Goal: Task Accomplishment & Management: Use online tool/utility

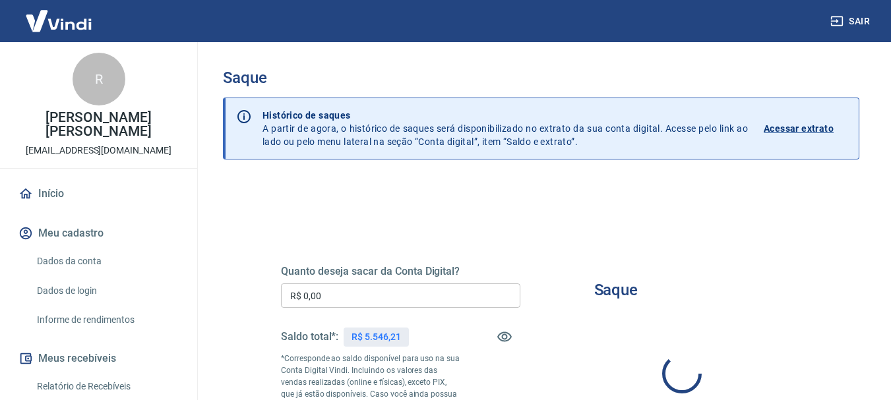
click at [375, 300] on input "R$ 0,00" at bounding box center [400, 296] width 239 height 24
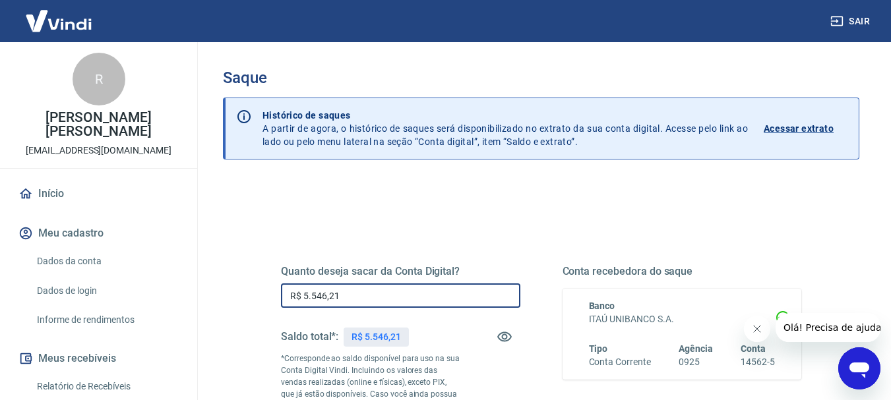
scroll to position [132, 0]
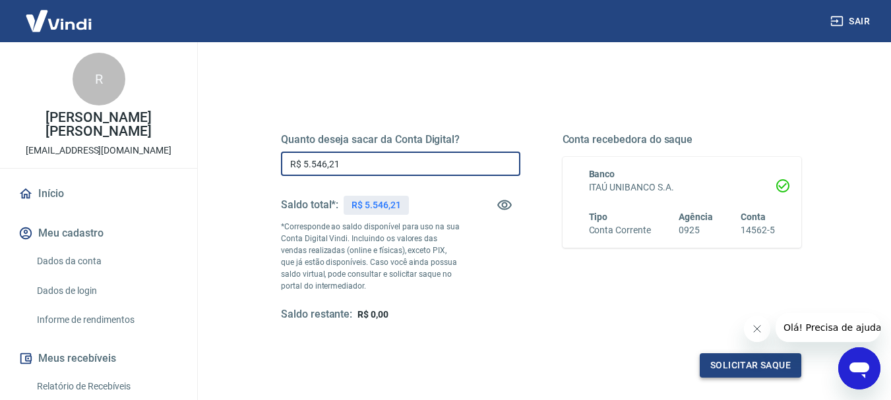
type input "R$ 5.546,21"
click at [743, 365] on button "Solicitar saque" at bounding box center [751, 365] width 102 height 24
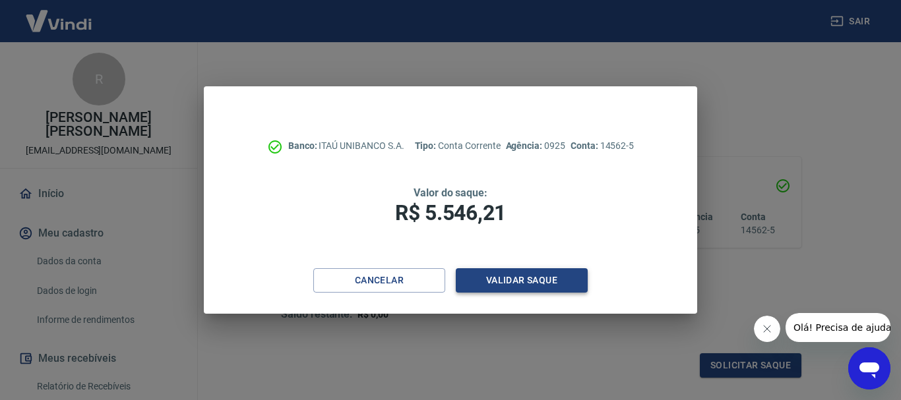
click at [519, 278] on button "Validar saque" at bounding box center [522, 280] width 132 height 24
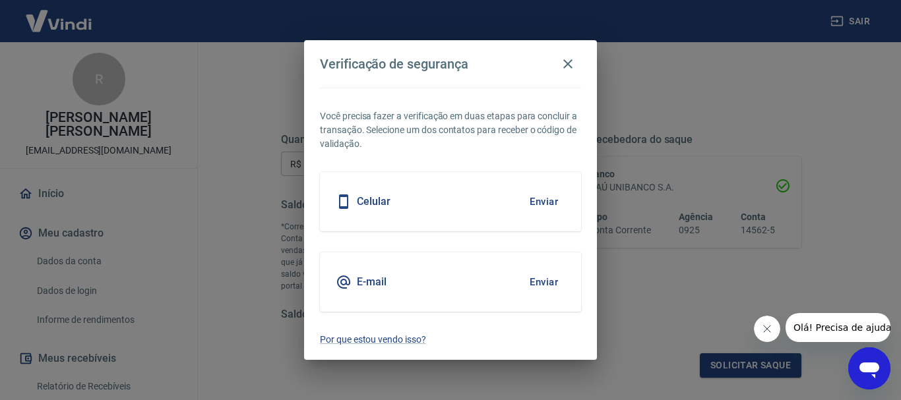
click at [540, 199] on button "Enviar" at bounding box center [543, 202] width 43 height 28
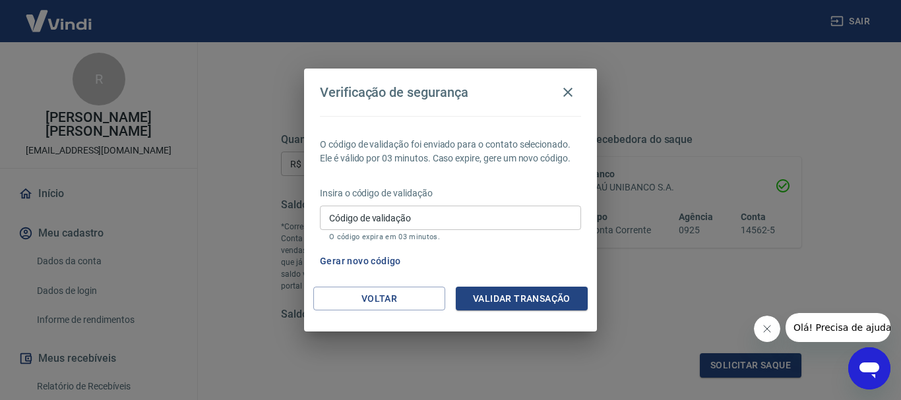
click at [459, 226] on input "Código de validação" at bounding box center [450, 218] width 261 height 24
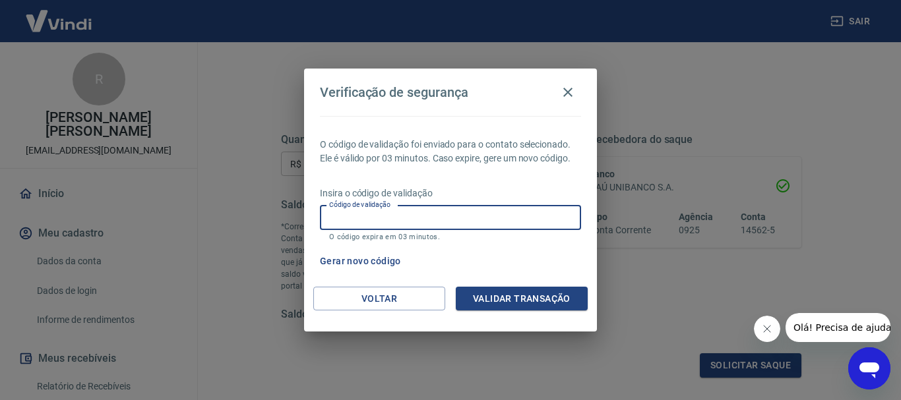
click at [459, 226] on input "Código de validação" at bounding box center [450, 218] width 261 height 24
click at [502, 296] on button "Validar transação" at bounding box center [522, 299] width 132 height 24
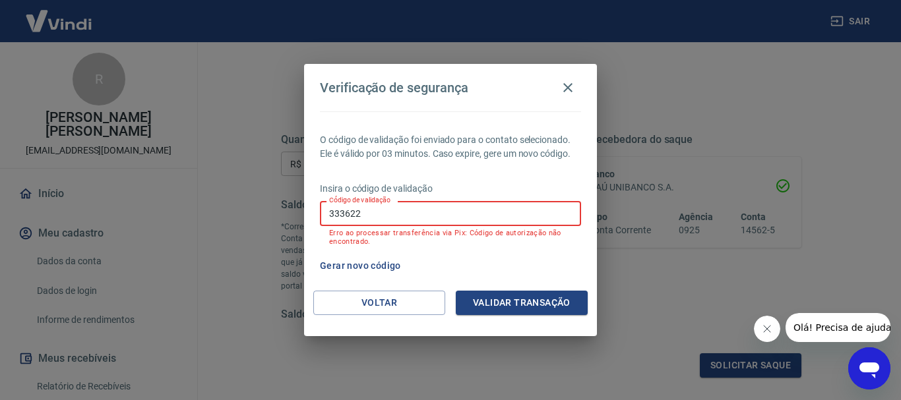
click at [408, 215] on input "333622" at bounding box center [450, 213] width 261 height 24
click at [405, 215] on input "333622" at bounding box center [450, 213] width 261 height 24
type input "3"
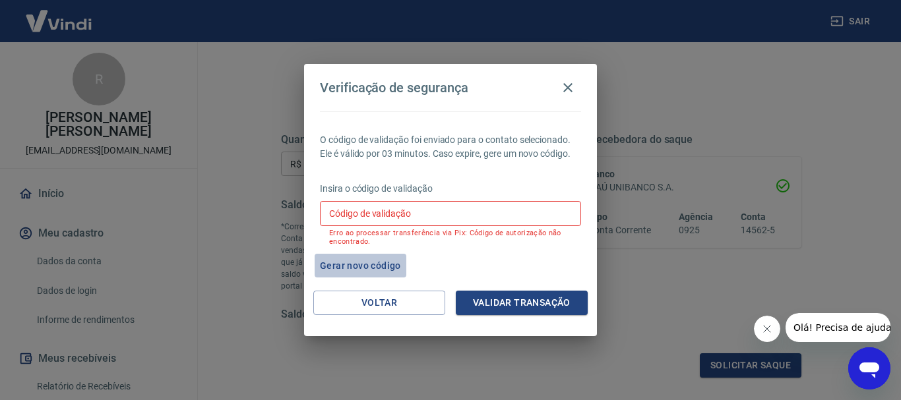
click at [353, 263] on button "Gerar novo código" at bounding box center [361, 266] width 92 height 24
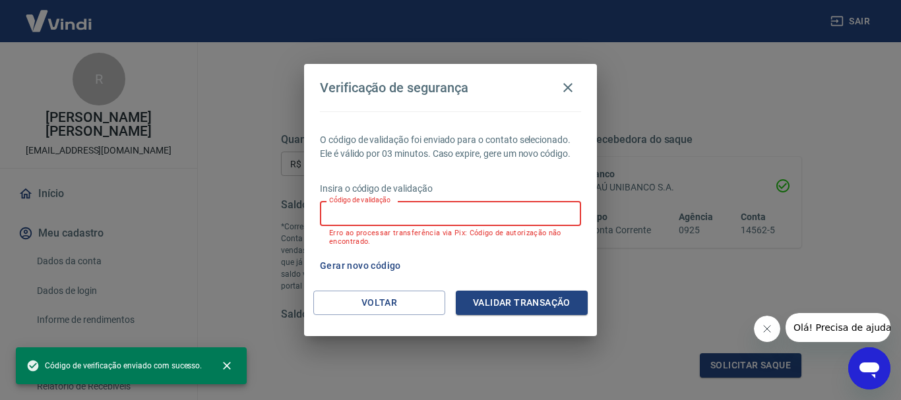
click at [391, 216] on input "Código de validação" at bounding box center [450, 213] width 261 height 24
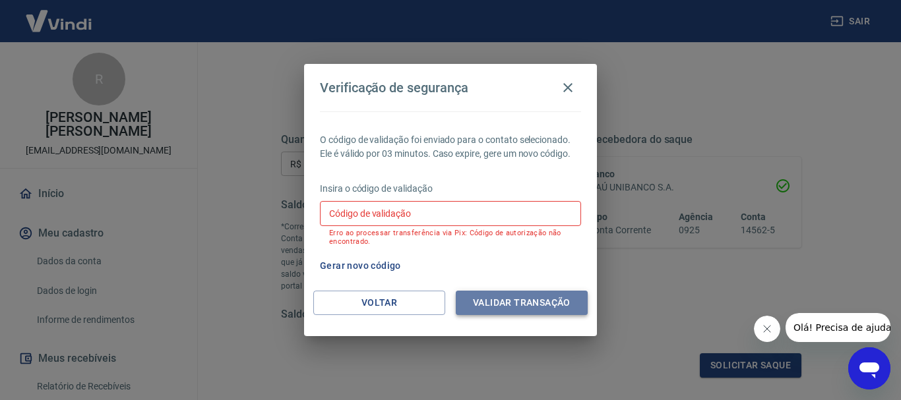
click at [508, 308] on button "Validar transação" at bounding box center [522, 303] width 132 height 24
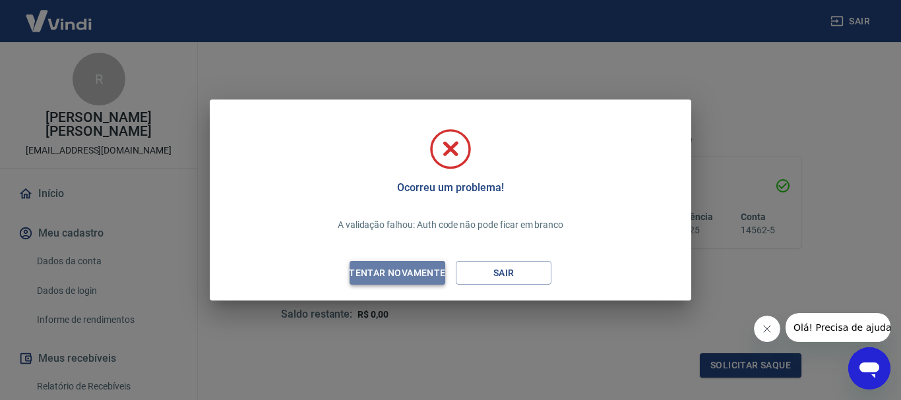
click at [403, 273] on div "Tentar novamente" at bounding box center [397, 273] width 128 height 16
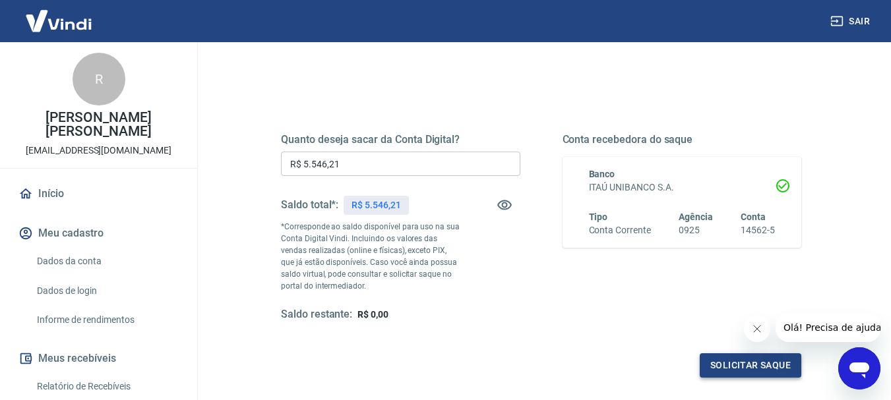
click at [739, 367] on button "Solicitar saque" at bounding box center [751, 365] width 102 height 24
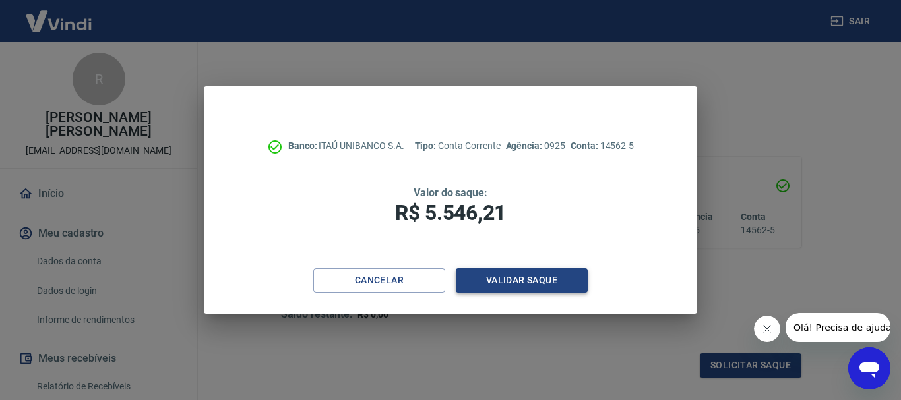
click at [518, 282] on button "Validar saque" at bounding box center [522, 280] width 132 height 24
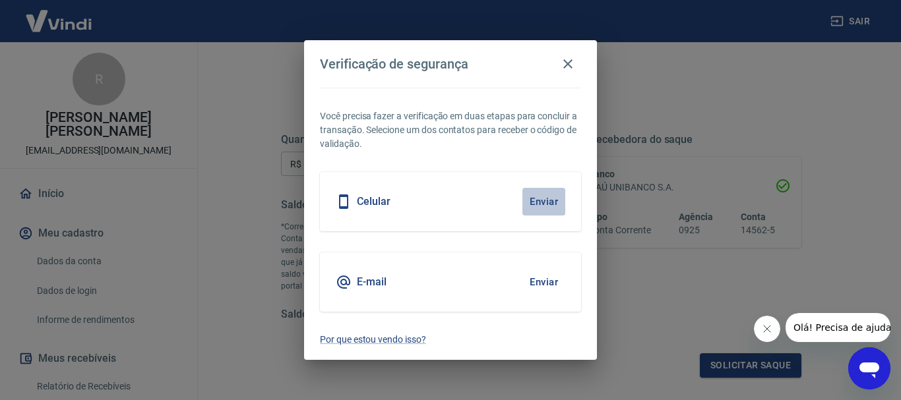
click at [539, 199] on button "Enviar" at bounding box center [543, 202] width 43 height 28
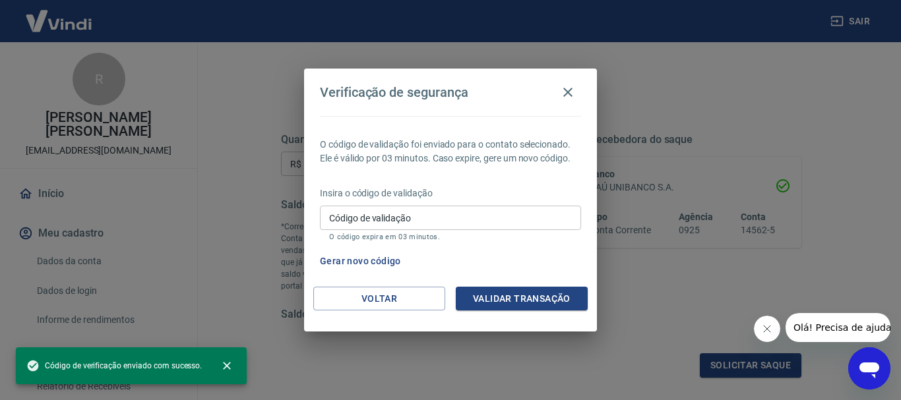
click at [423, 218] on input "Código de validação" at bounding box center [450, 218] width 261 height 24
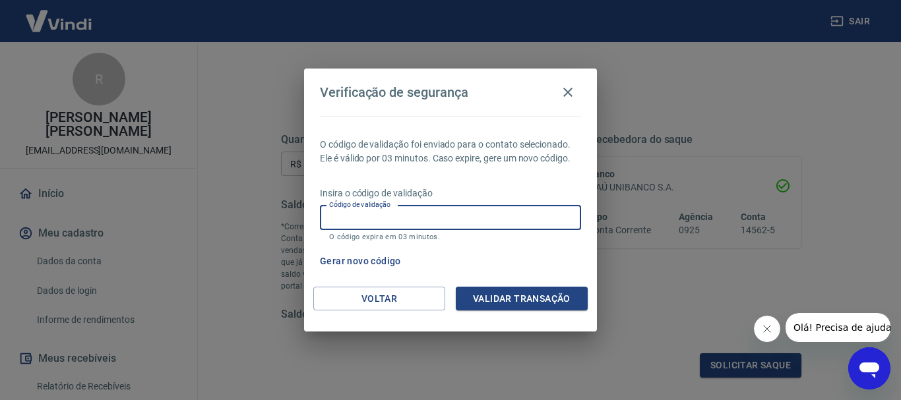
click at [366, 261] on button "Gerar novo código" at bounding box center [361, 261] width 92 height 24
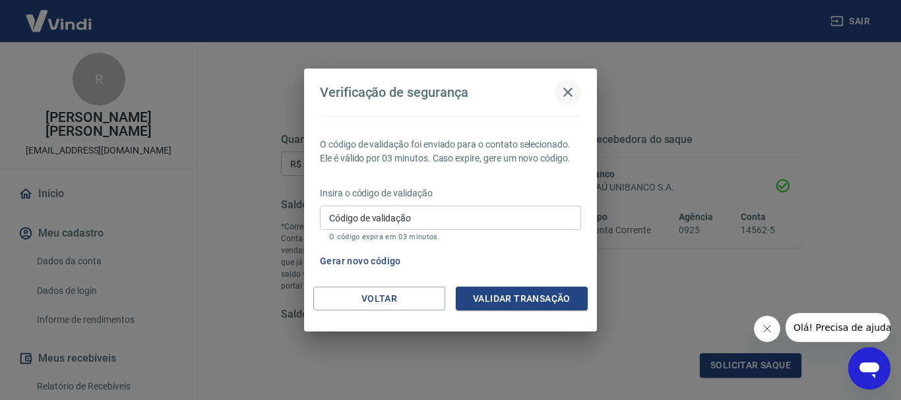
click at [566, 89] on icon "button" at bounding box center [568, 92] width 16 height 16
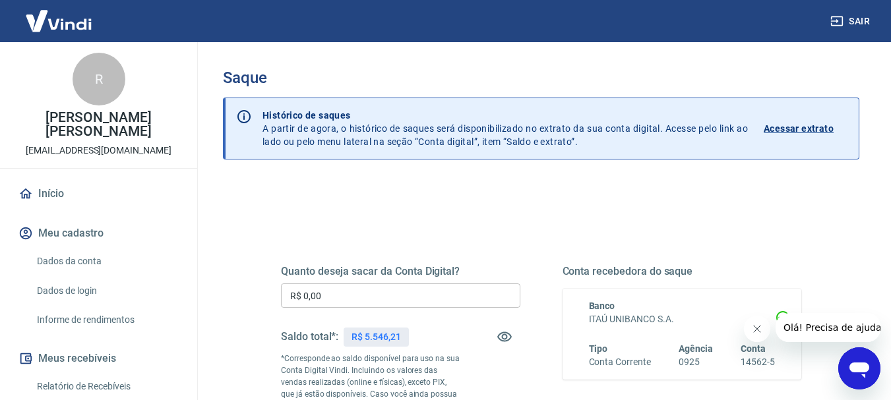
click at [347, 290] on input "R$ 0,00" at bounding box center [400, 296] width 239 height 24
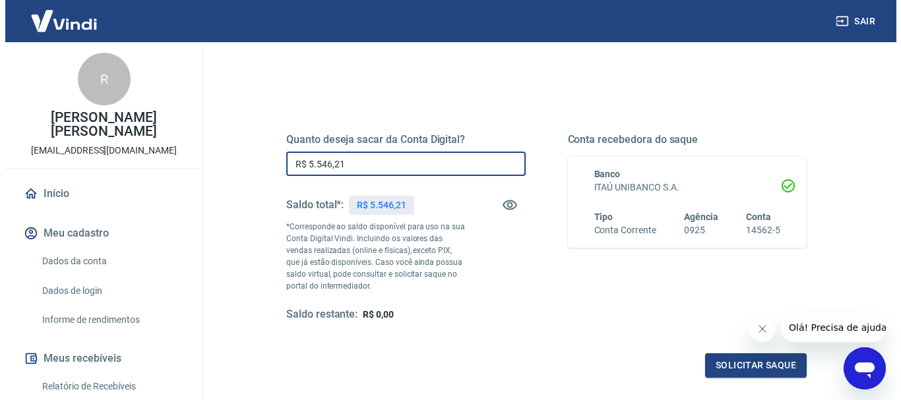
scroll to position [264, 0]
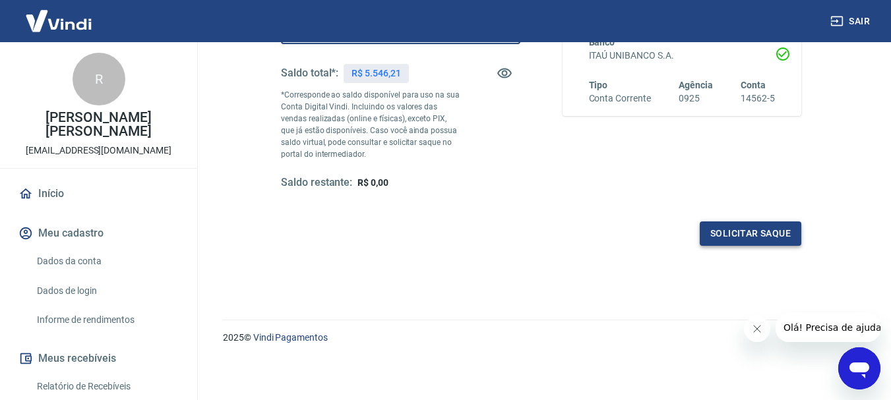
type input "R$ 5.546,21"
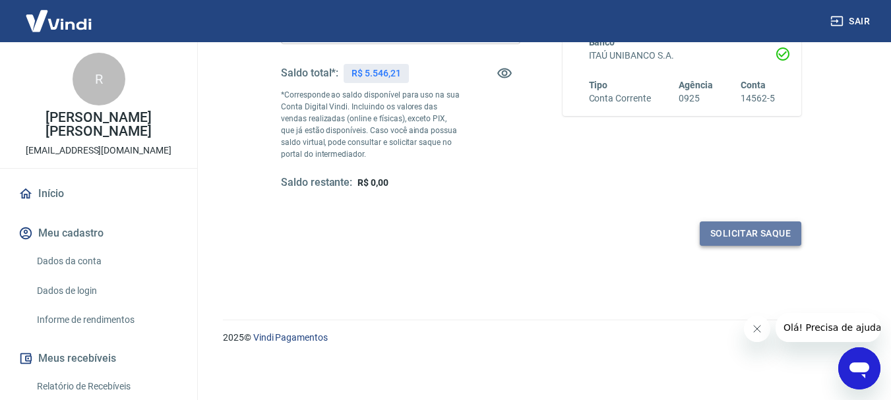
click at [750, 230] on button "Solicitar saque" at bounding box center [751, 234] width 102 height 24
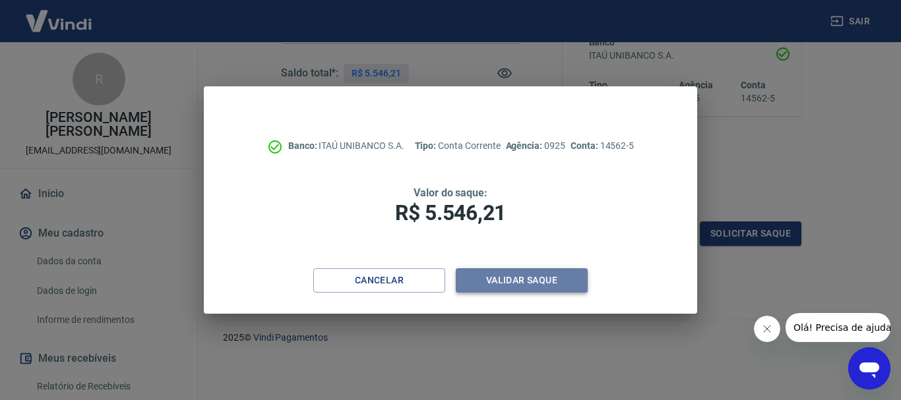
click at [490, 279] on button "Validar saque" at bounding box center [522, 280] width 132 height 24
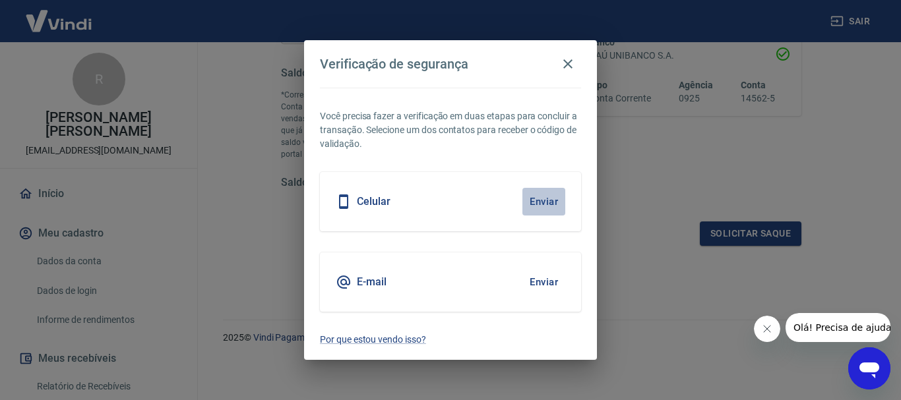
click at [547, 198] on button "Enviar" at bounding box center [543, 202] width 43 height 28
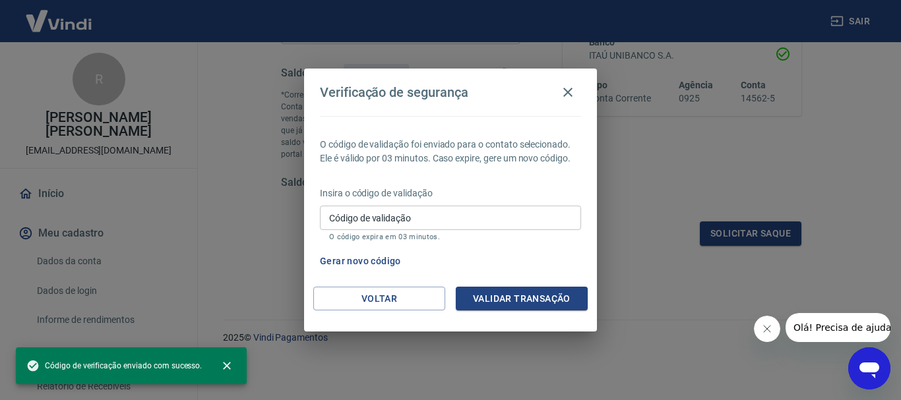
click at [442, 220] on input "Código de validação" at bounding box center [450, 218] width 261 height 24
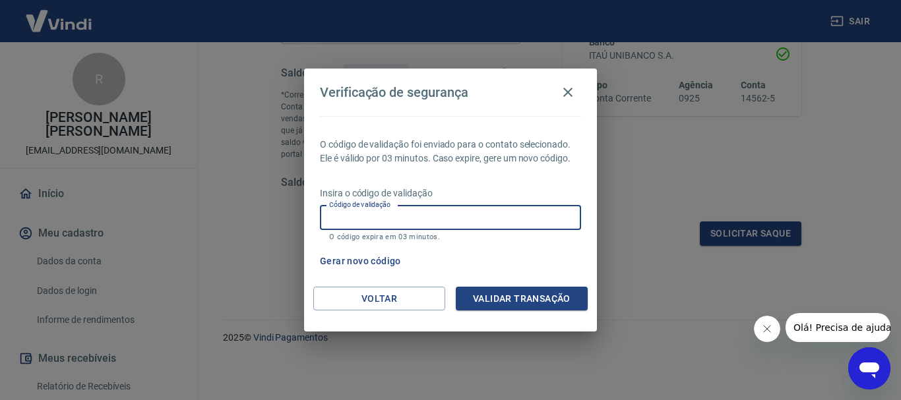
click at [532, 249] on div "Gerar novo código" at bounding box center [448, 261] width 266 height 24
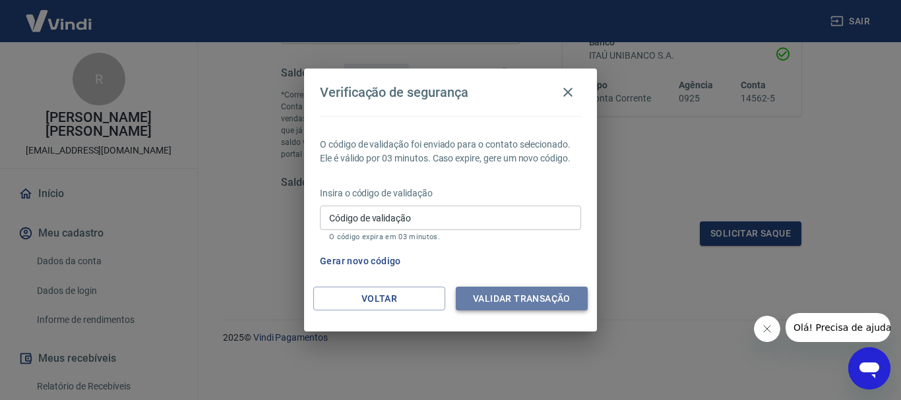
click at [520, 298] on button "Validar transação" at bounding box center [522, 299] width 132 height 24
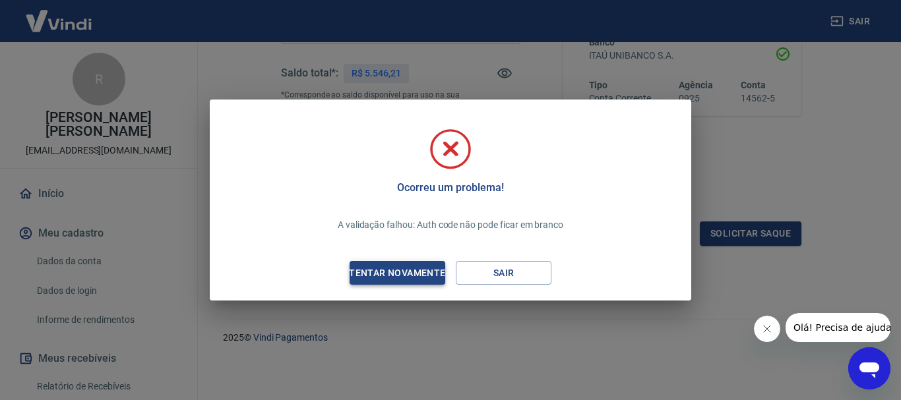
click at [399, 274] on div "Tentar novamente" at bounding box center [397, 273] width 128 height 16
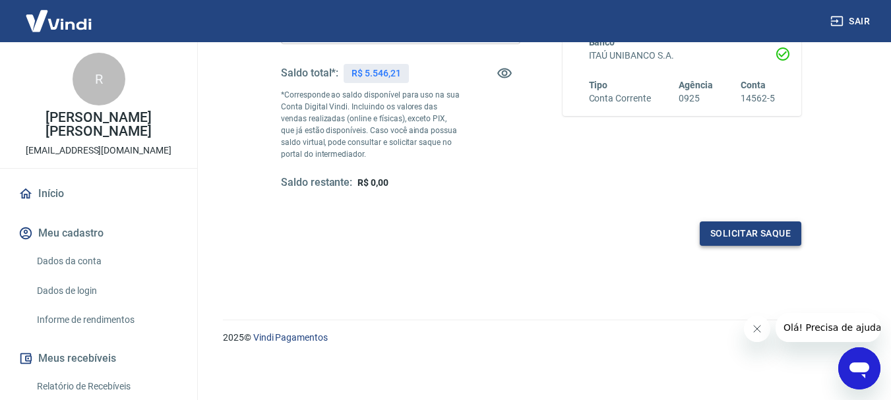
click at [723, 236] on button "Solicitar saque" at bounding box center [751, 234] width 102 height 24
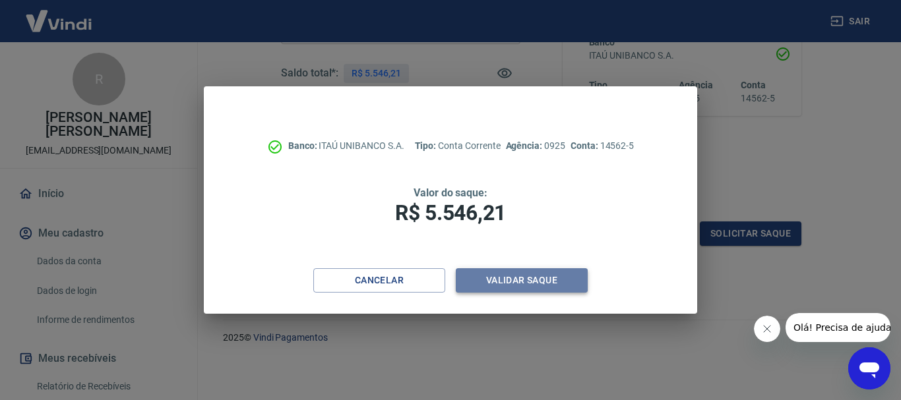
click at [536, 281] on button "Validar saque" at bounding box center [522, 280] width 132 height 24
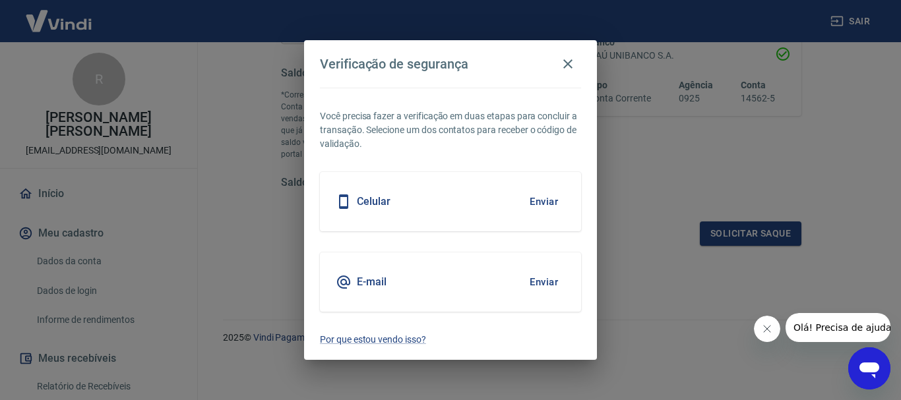
click at [546, 286] on button "Enviar" at bounding box center [543, 282] width 43 height 28
